Goal: Task Accomplishment & Management: Manage account settings

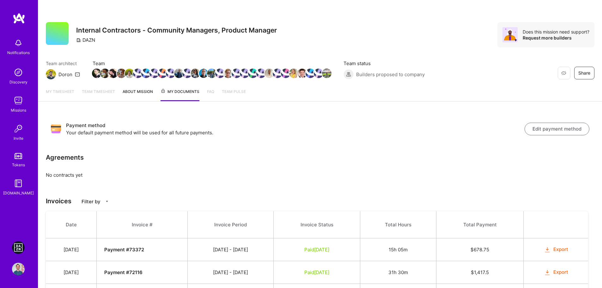
click at [22, 245] on img at bounding box center [18, 247] width 13 height 13
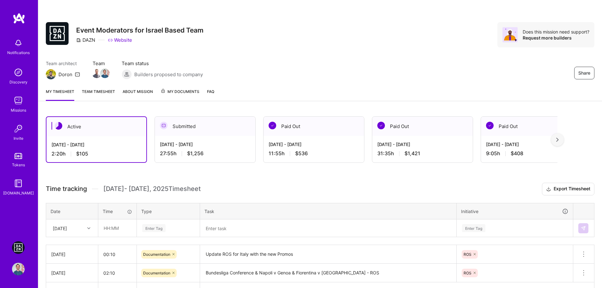
click at [185, 91] on span "My Documents" at bounding box center [179, 91] width 39 height 7
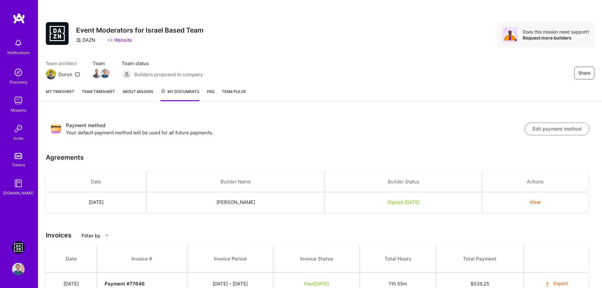
click at [544, 130] on button "Edit payment method" at bounding box center [556, 129] width 65 height 13
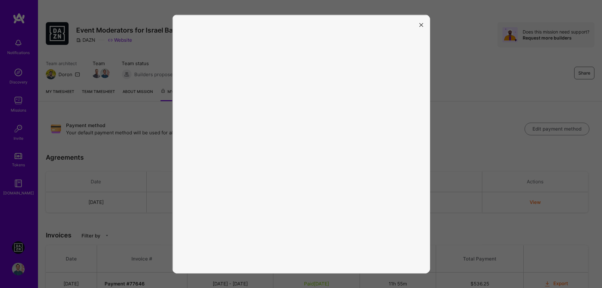
click at [423, 24] on icon "modal" at bounding box center [421, 25] width 4 height 4
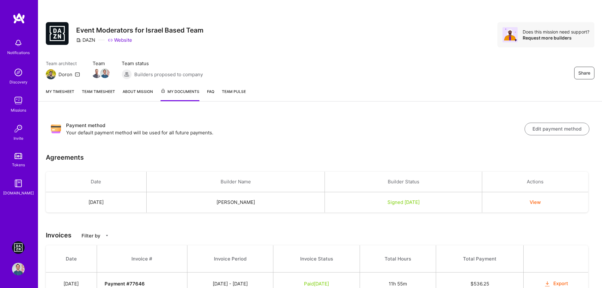
click at [566, 126] on button "Edit payment method" at bounding box center [556, 129] width 65 height 13
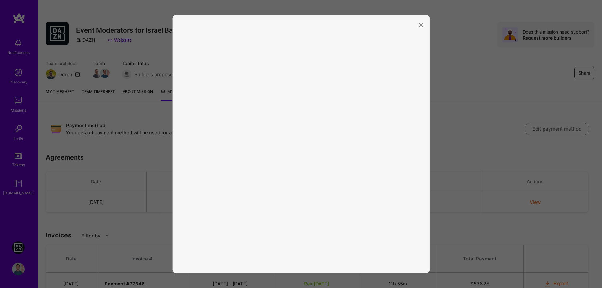
click at [422, 24] on icon "modal" at bounding box center [421, 25] width 4 height 4
